Goal: Use online tool/utility: Utilize a website feature to perform a specific function

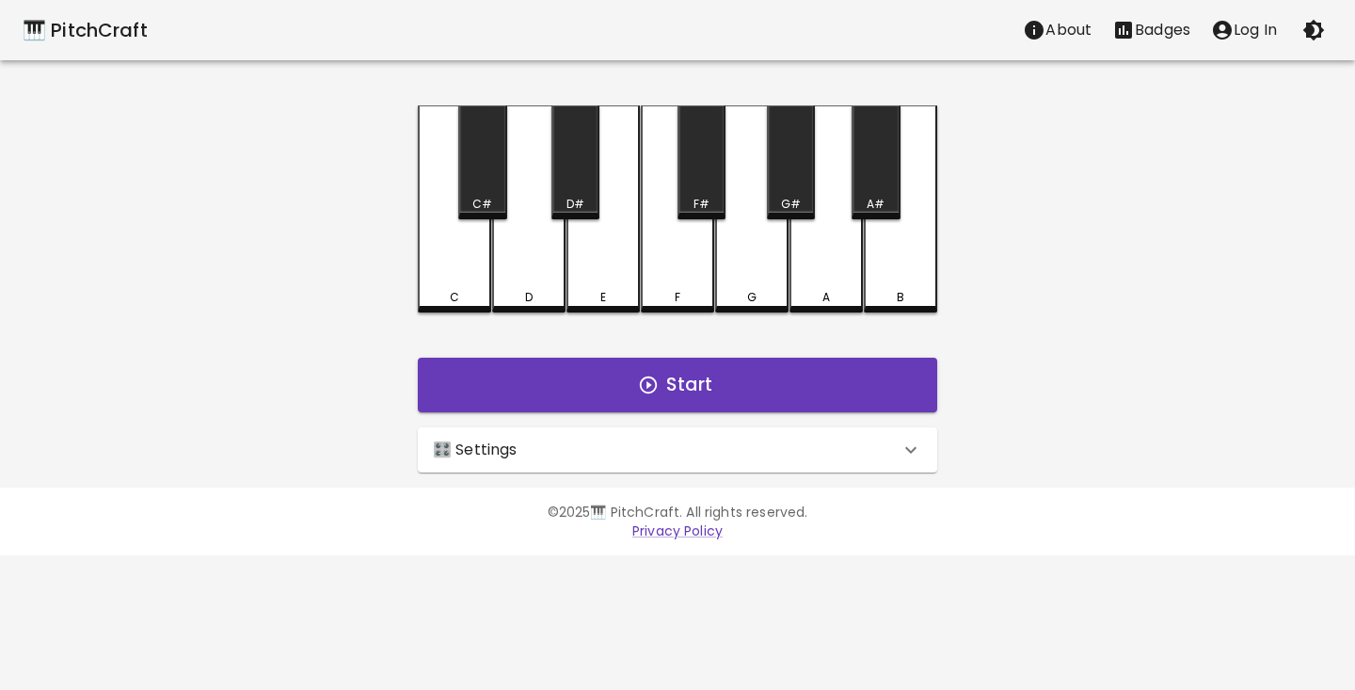
click at [578, 434] on div "🎛️ Settings" at bounding box center [677, 449] width 519 height 45
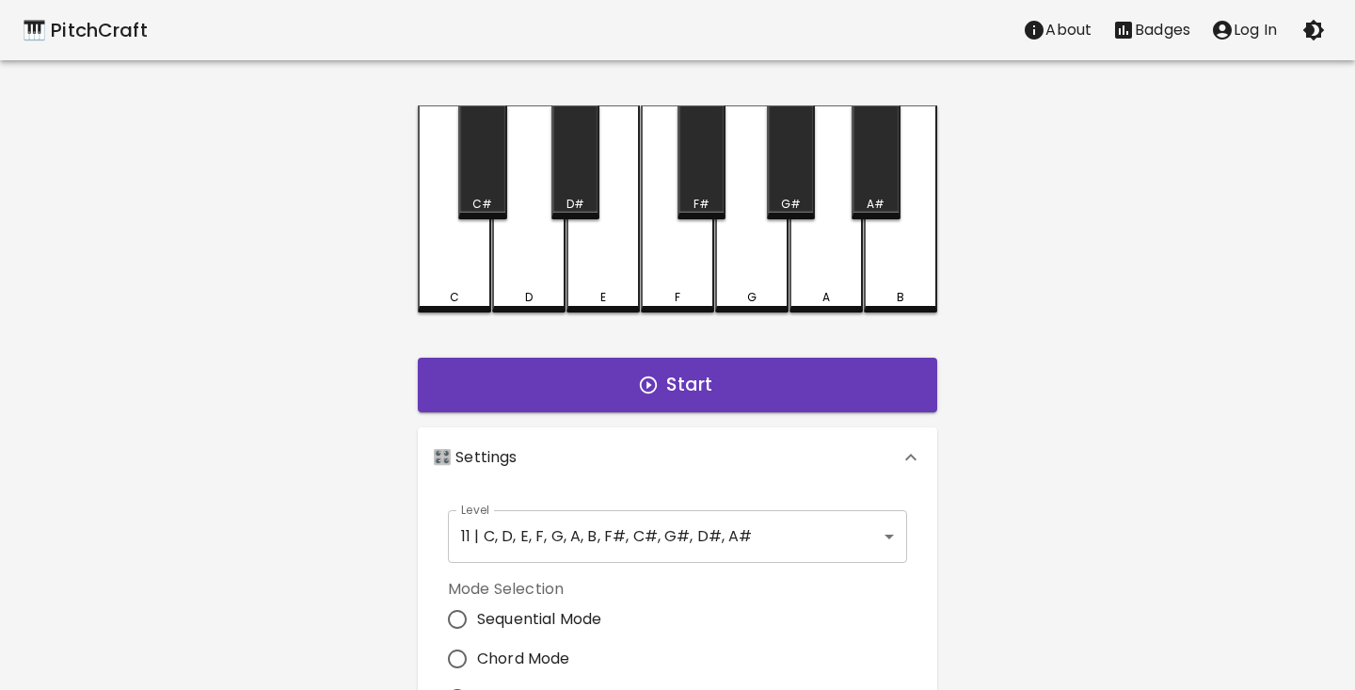
click at [339, 626] on div "🎹 PitchCraft About Badges Log In C C# D D# E F F# G G# A A# B Start 🎛️ Settings…" at bounding box center [677, 528] width 1355 height 1057
click at [455, 656] on input "Chord Mode" at bounding box center [458, 659] width 40 height 40
radio input "true"
click at [364, 642] on div "🎹 PitchCraft About Badges Log In C C# D D# E F F# G G# A A# B Start 🎛️ Settings…" at bounding box center [677, 557] width 1355 height 1114
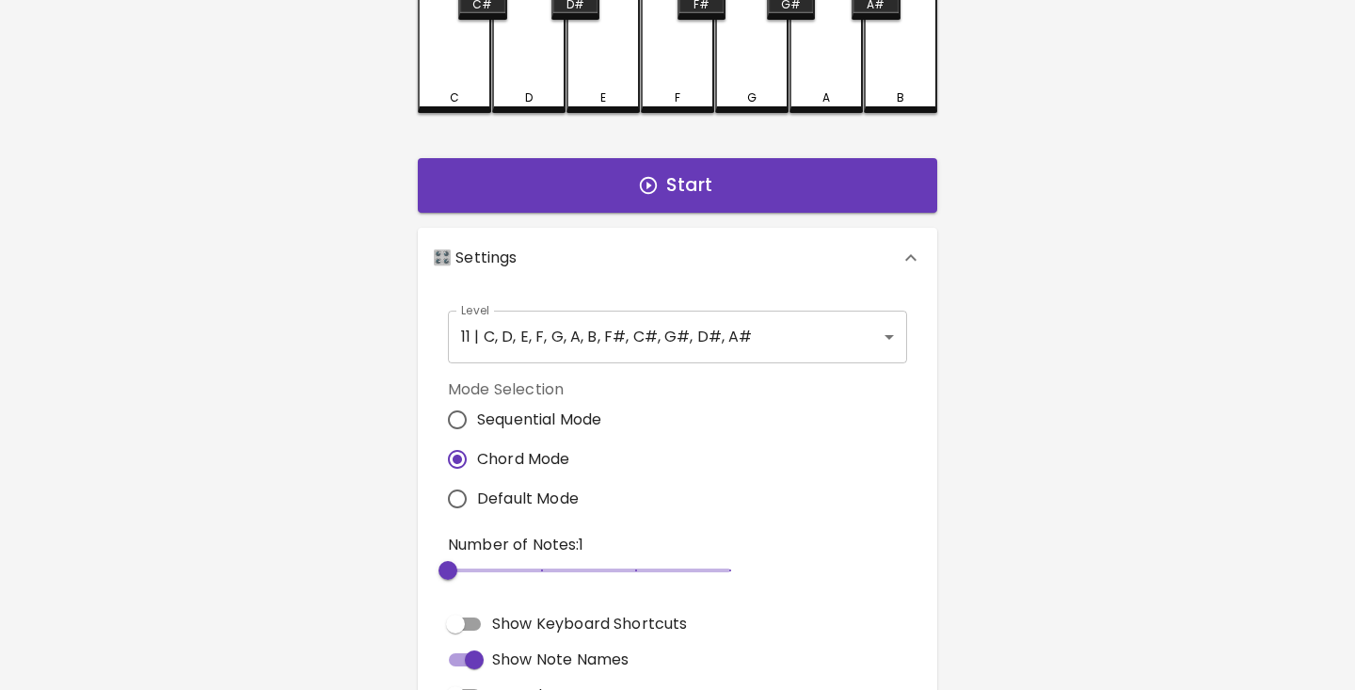
scroll to position [220, 0]
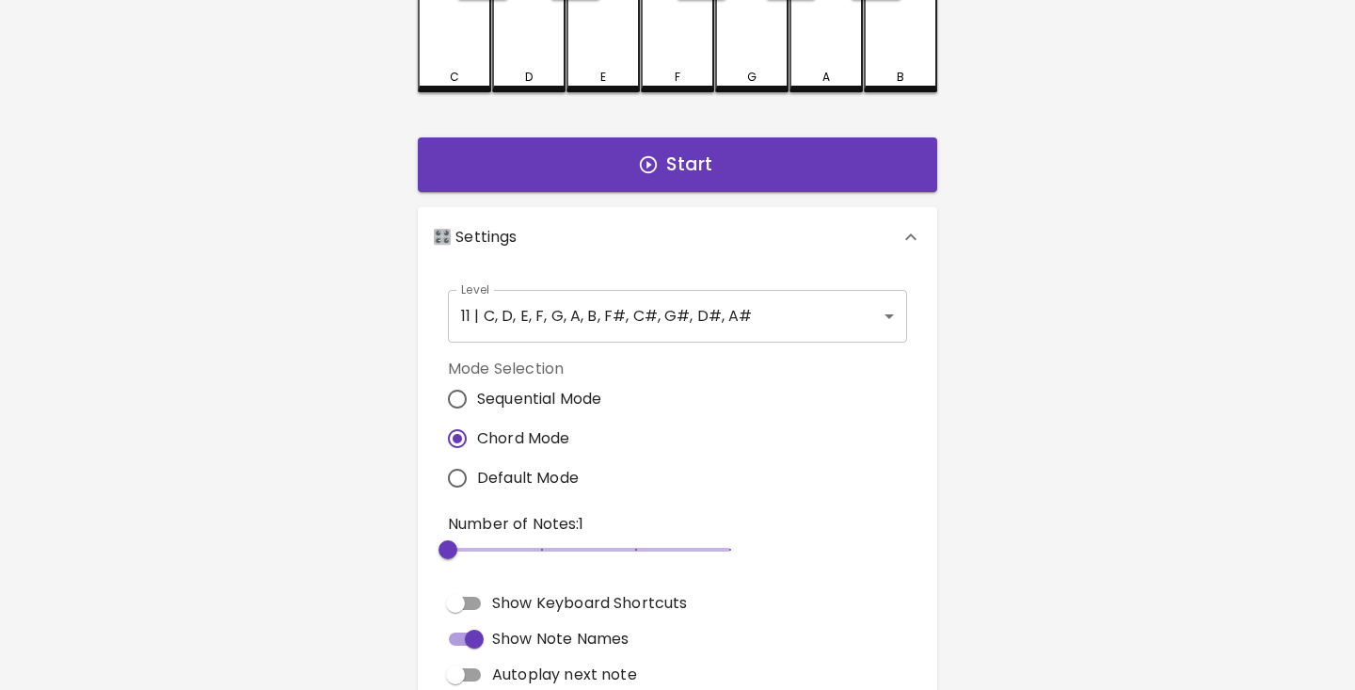
type input "3"
click at [518, 552] on span "3" at bounding box center [589, 549] width 282 height 28
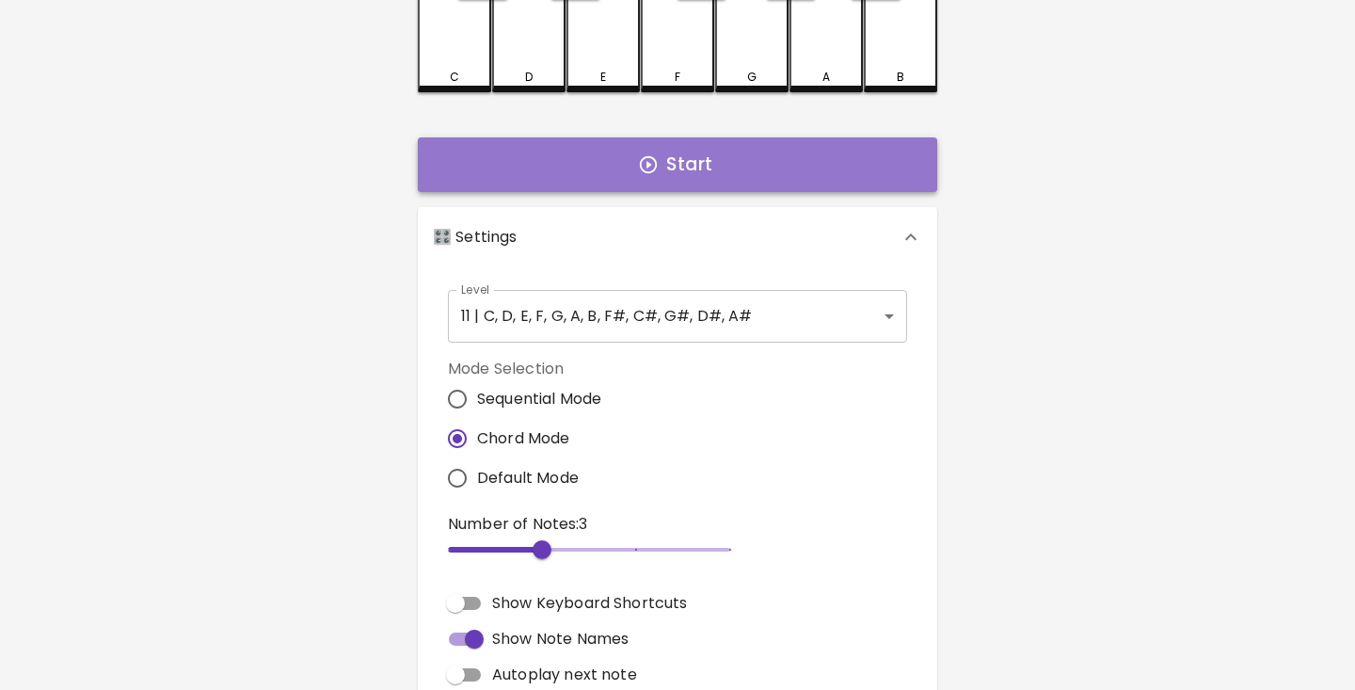
click at [659, 179] on button "Start" at bounding box center [677, 164] width 519 height 55
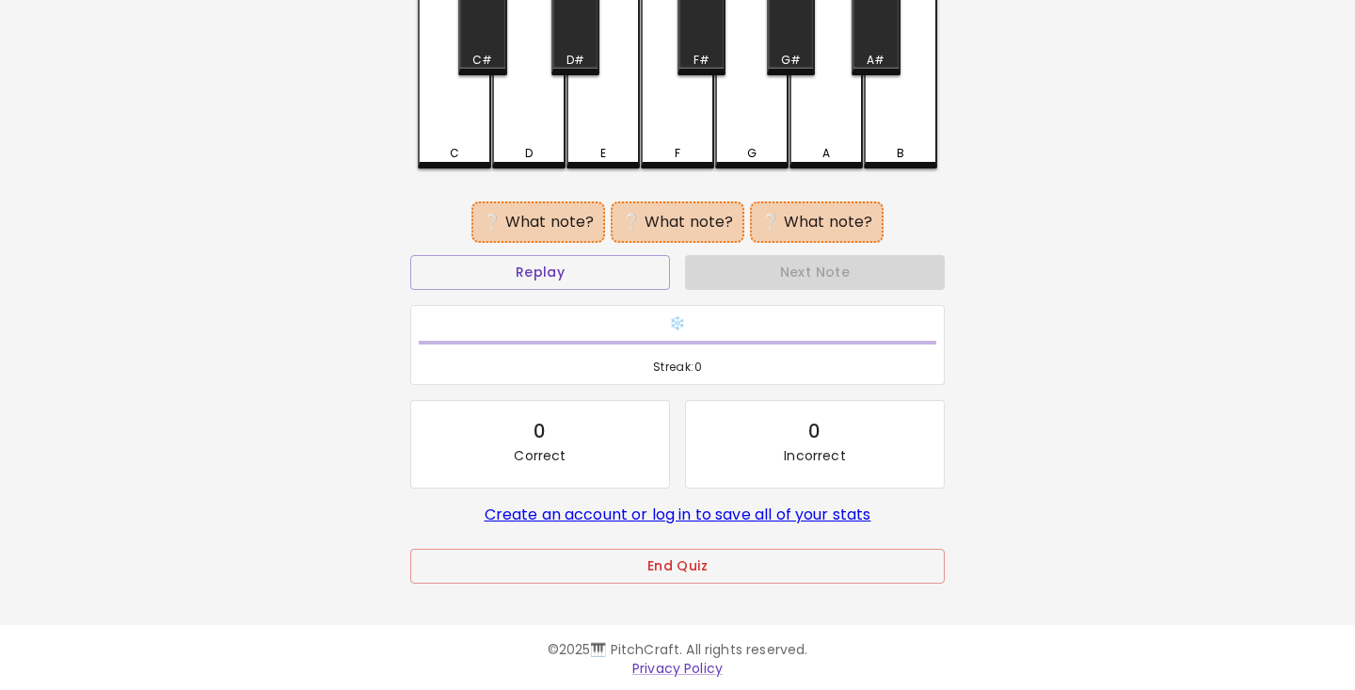
scroll to position [138, 0]
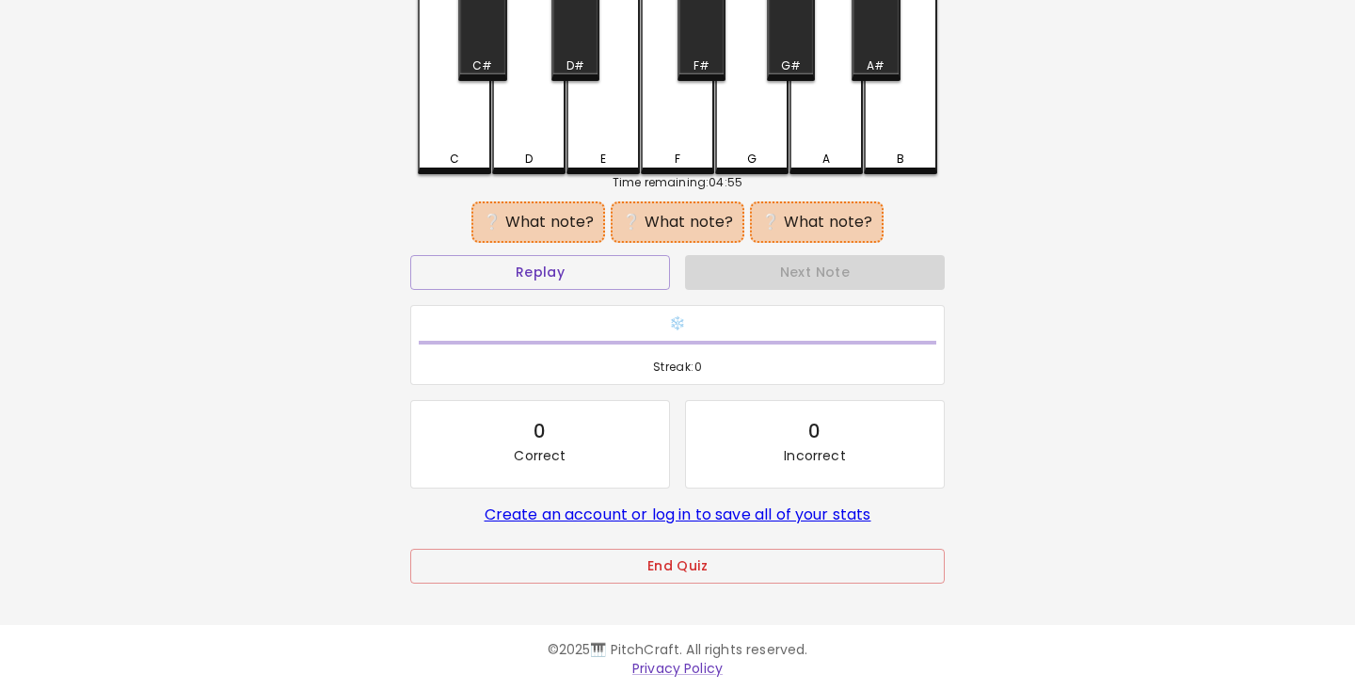
click at [453, 160] on div "C" at bounding box center [454, 159] width 9 height 17
click at [874, 48] on div "A#" at bounding box center [876, 24] width 48 height 114
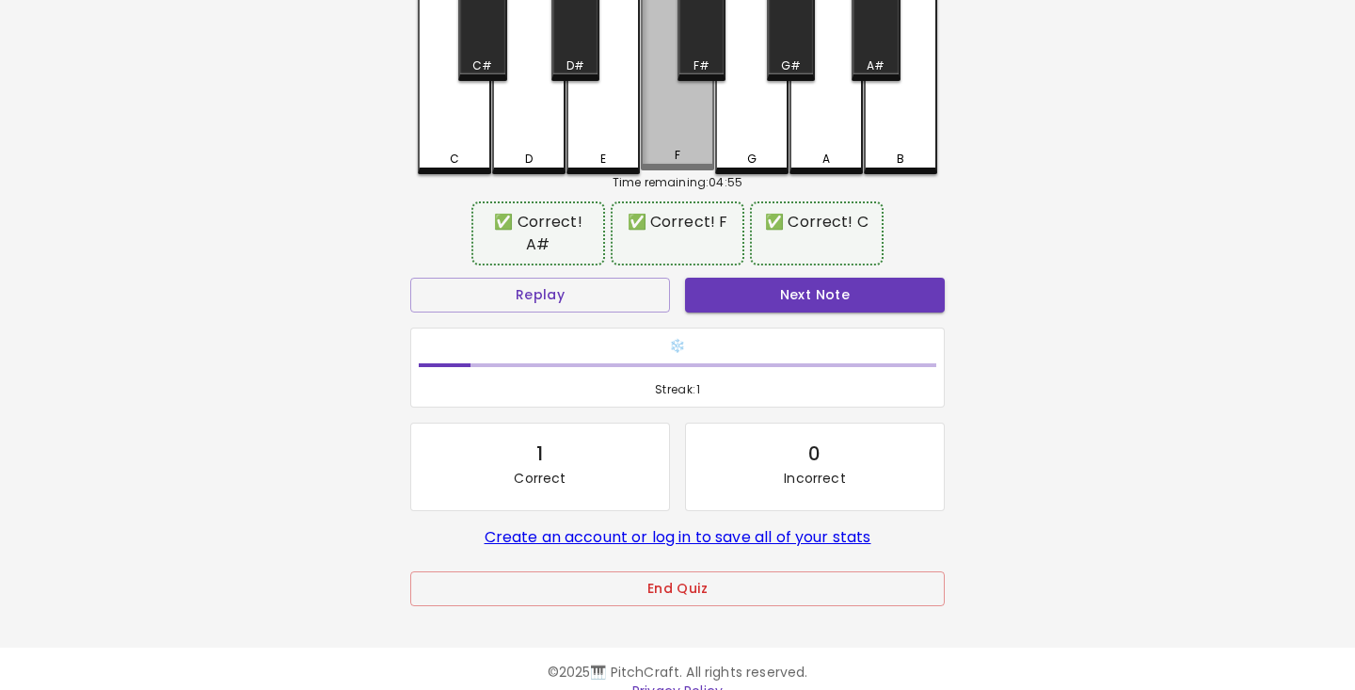
click at [689, 134] on div "F" at bounding box center [677, 68] width 73 height 203
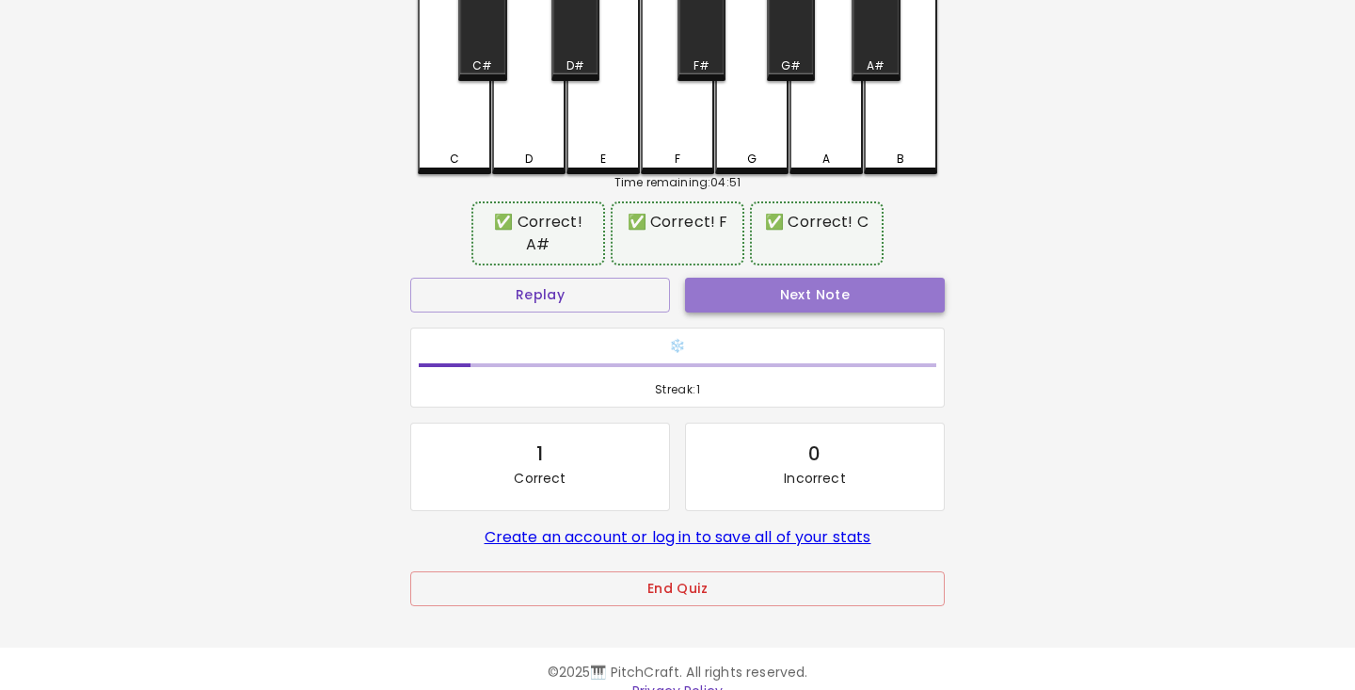
click at [830, 281] on button "Next Note" at bounding box center [815, 295] width 260 height 35
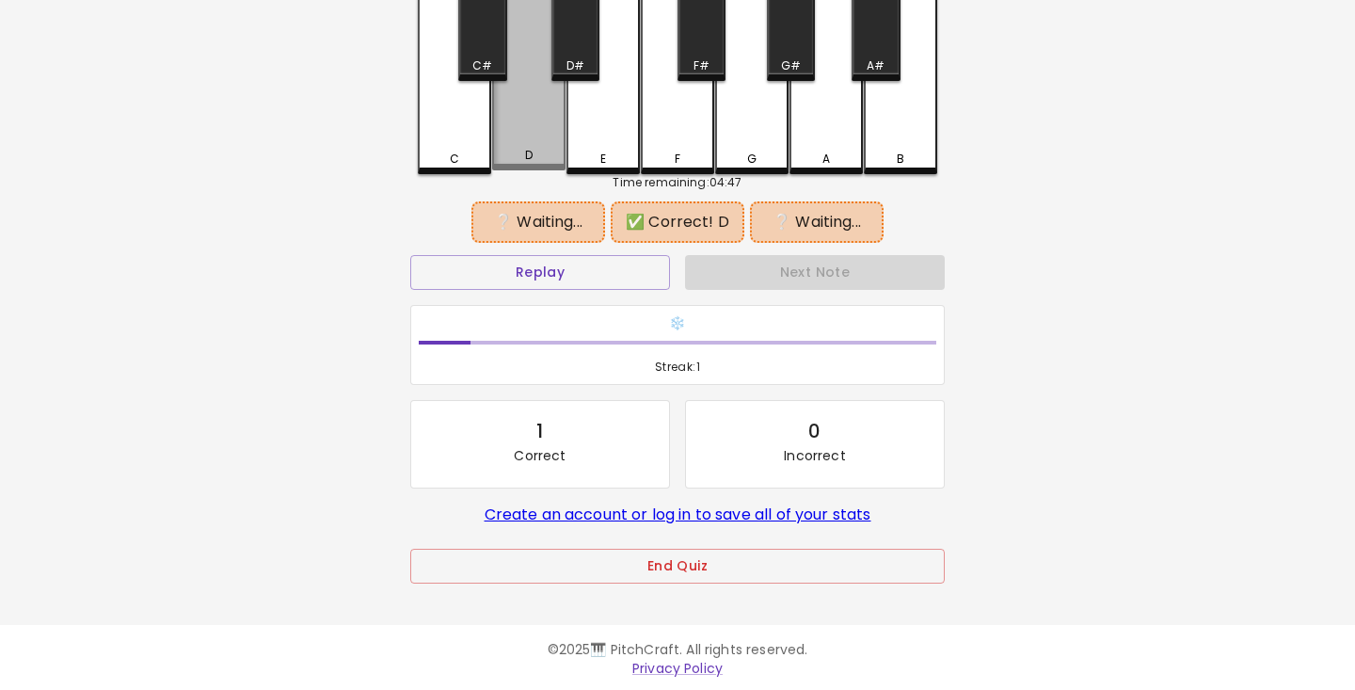
click at [527, 166] on div "D" at bounding box center [528, 68] width 73 height 203
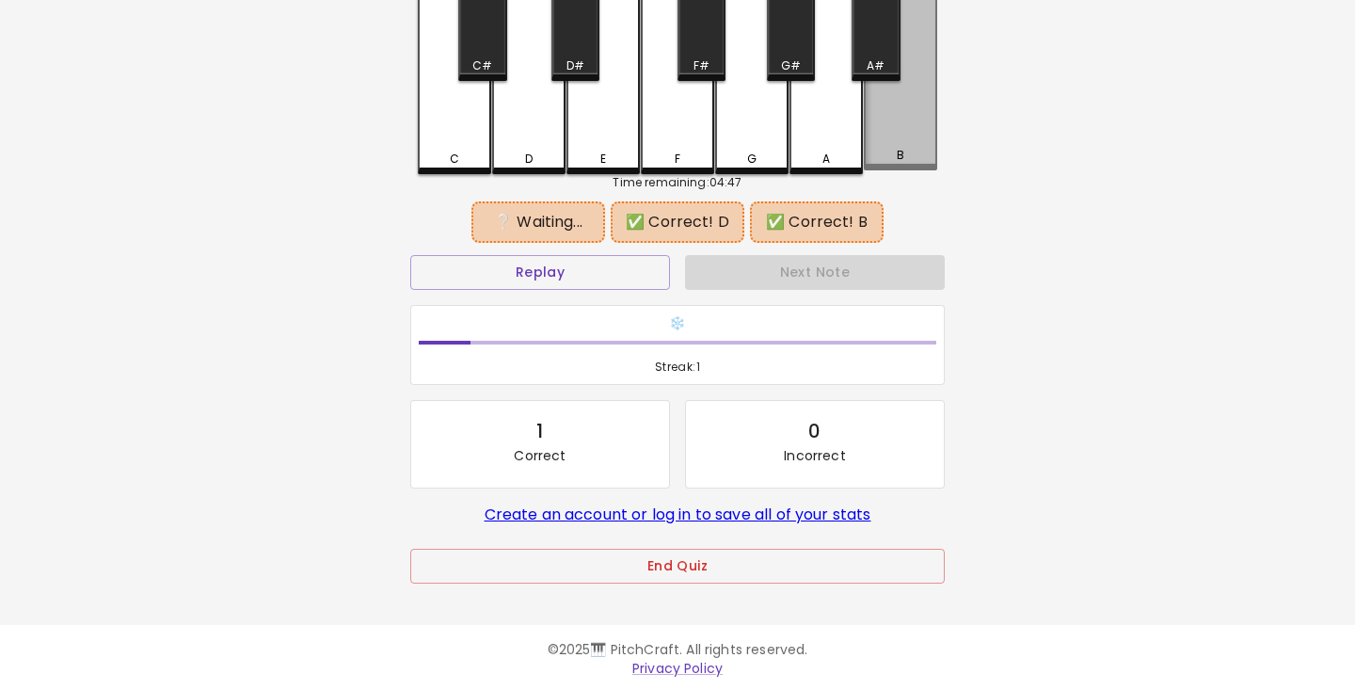
click at [910, 146] on div "B" at bounding box center [900, 68] width 73 height 203
click at [795, 49] on div "G#" at bounding box center [791, 24] width 48 height 114
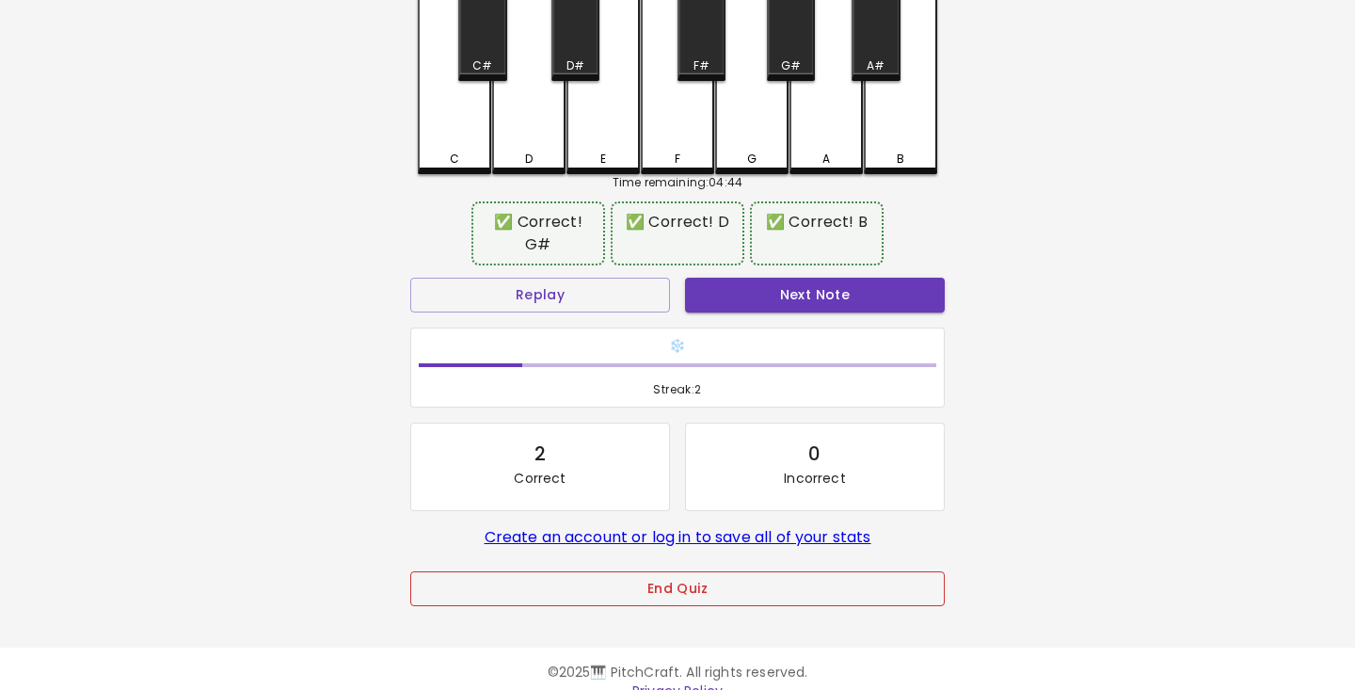
click at [846, 587] on button "End Quiz" at bounding box center [677, 588] width 535 height 35
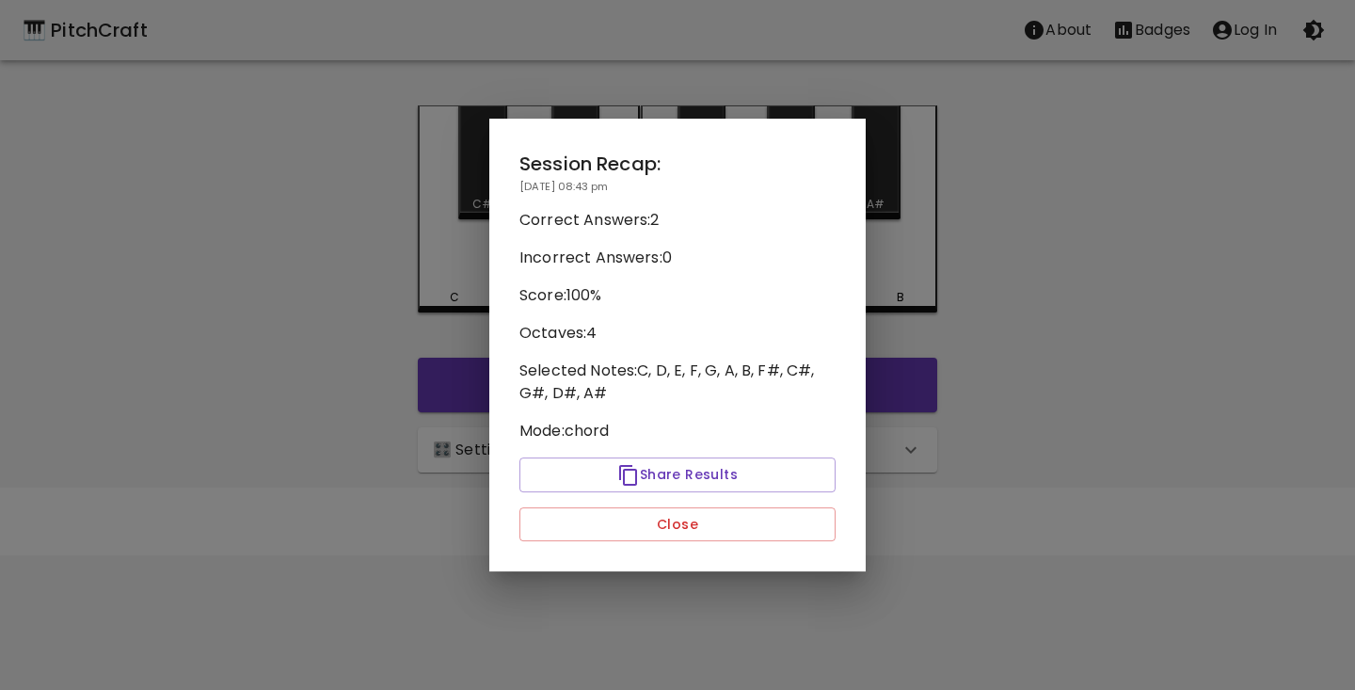
scroll to position [0, 0]
click at [780, 536] on button "Close" at bounding box center [677, 524] width 316 height 35
